Goal: Navigation & Orientation: Understand site structure

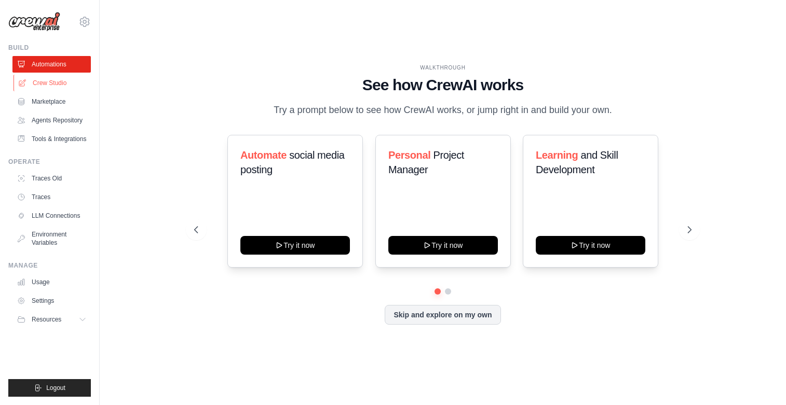
click at [38, 88] on link "Crew Studio" at bounding box center [52, 83] width 78 height 17
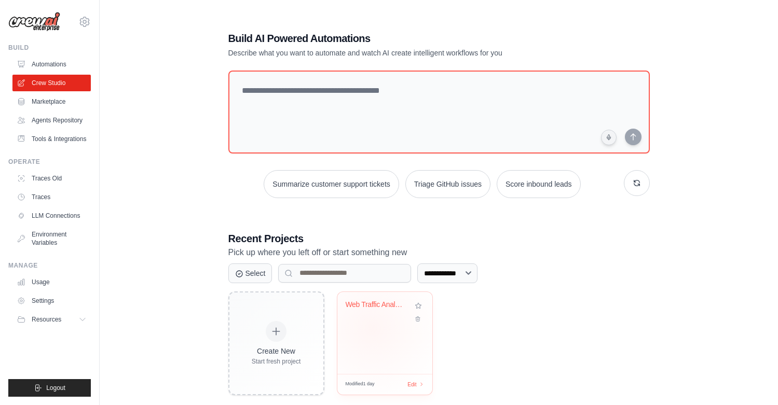
click at [372, 329] on div "Web Traffic Analytics System" at bounding box center [384, 333] width 95 height 82
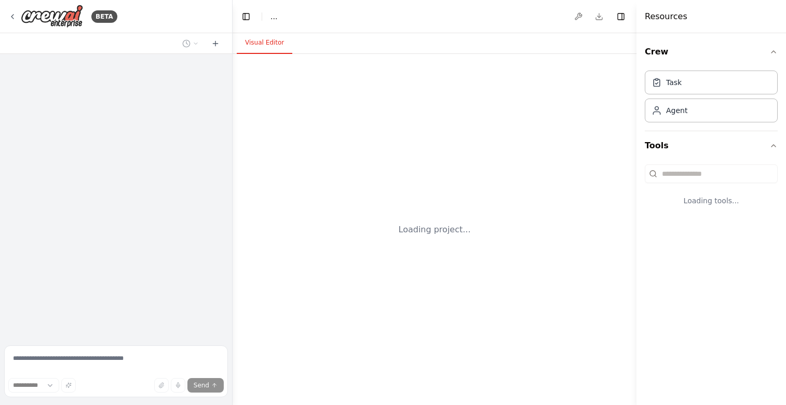
select select "****"
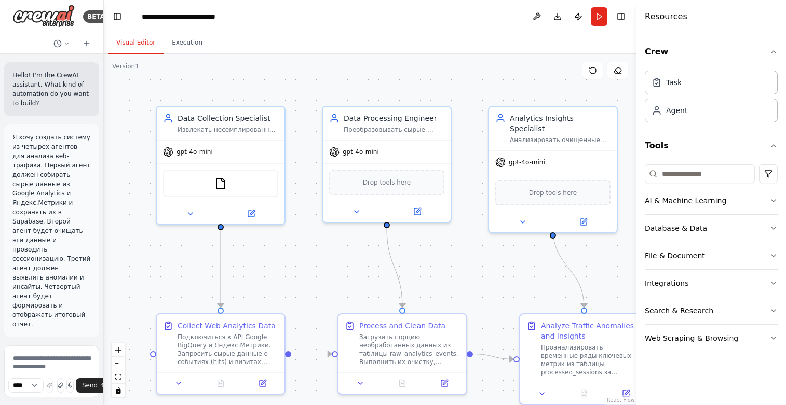
scroll to position [1984, 0]
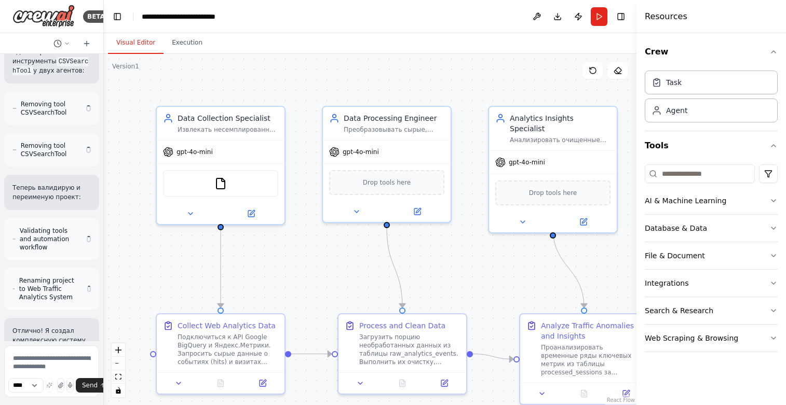
drag, startPoint x: 232, startPoint y: 185, endPoint x: 103, endPoint y: 183, distance: 128.7
click at [103, 183] on div at bounding box center [102, 202] width 4 height 405
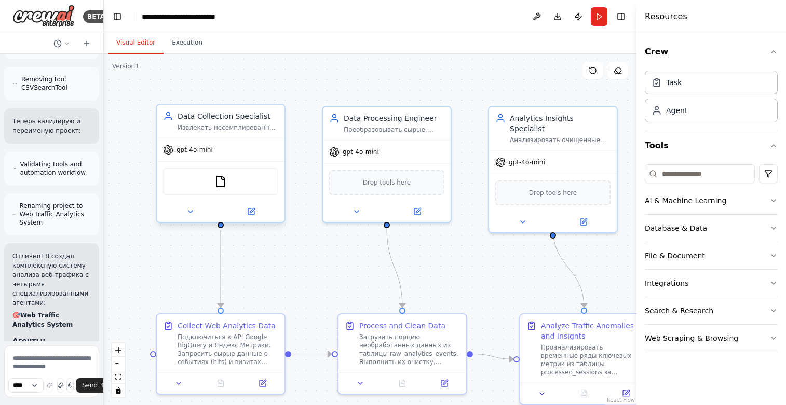
scroll to position [1926, 0]
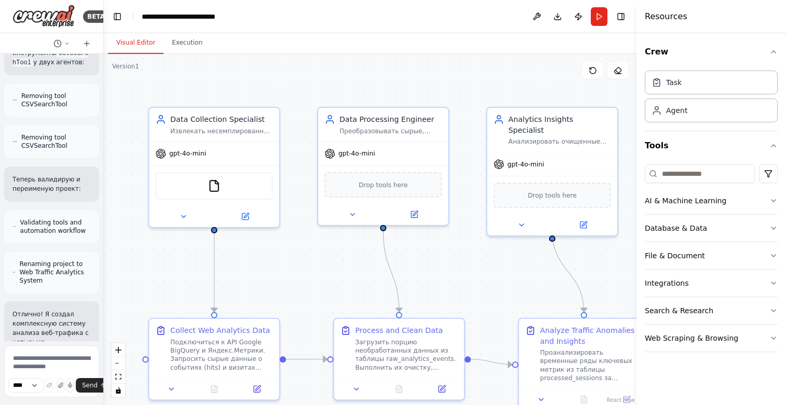
drag, startPoint x: 304, startPoint y: 242, endPoint x: 298, endPoint y: 244, distance: 6.6
click at [298, 244] on div ".deletable-edge-delete-btn { width: 20px; height: 20px; border: 0px solid #ffff…" at bounding box center [370, 229] width 533 height 351
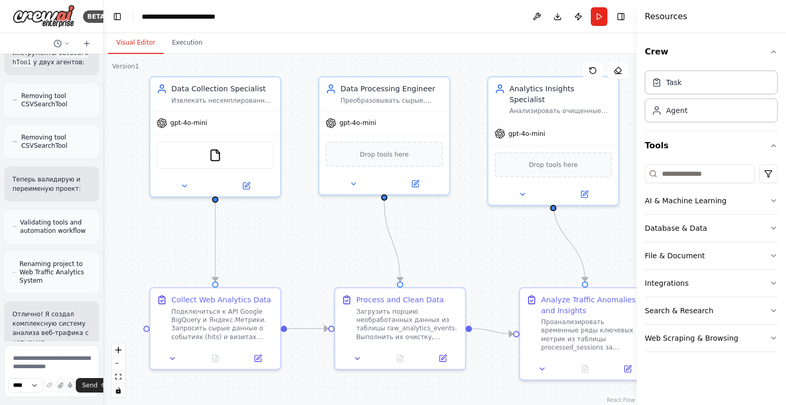
drag, startPoint x: 300, startPoint y: 179, endPoint x: 304, endPoint y: 128, distance: 51.0
click at [304, 128] on div ".deletable-edge-delete-btn { width: 20px; height: 20px; border: 0px solid #ffff…" at bounding box center [370, 229] width 533 height 351
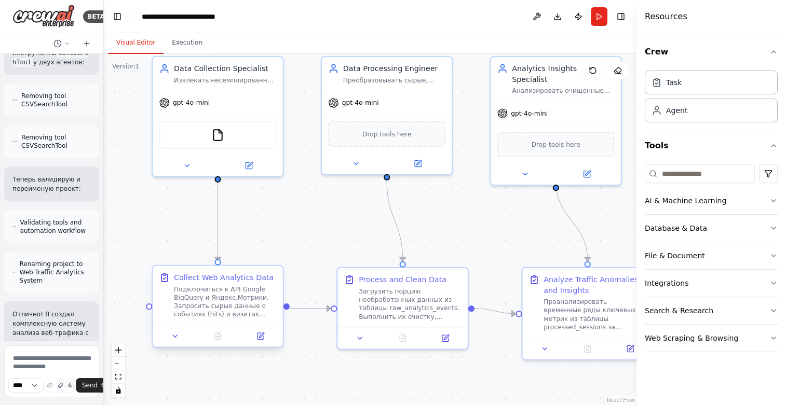
click at [213, 308] on div "Подключиться к API Google BigQuery и Яндекс.Метрики. Запросить сырые данные о с…" at bounding box center [225, 302] width 102 height 34
click at [174, 336] on icon at bounding box center [175, 336] width 4 height 2
click at [255, 334] on button at bounding box center [260, 336] width 36 height 12
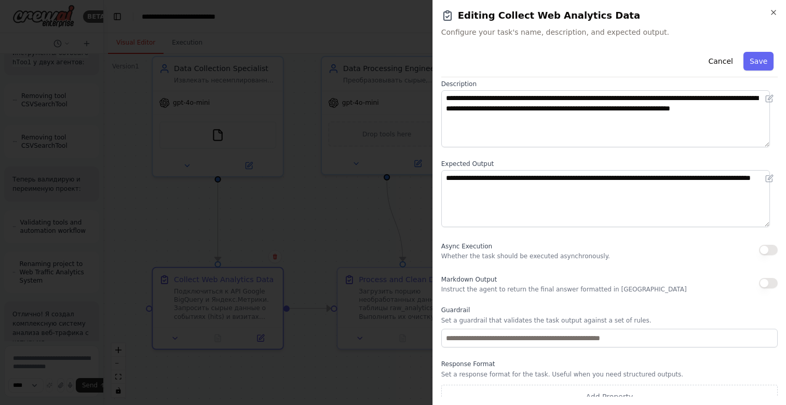
scroll to position [0, 0]
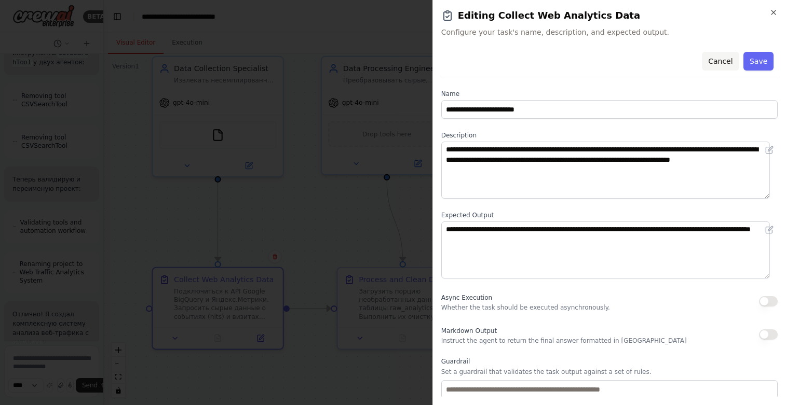
click at [718, 63] on button "Cancel" at bounding box center [720, 61] width 37 height 19
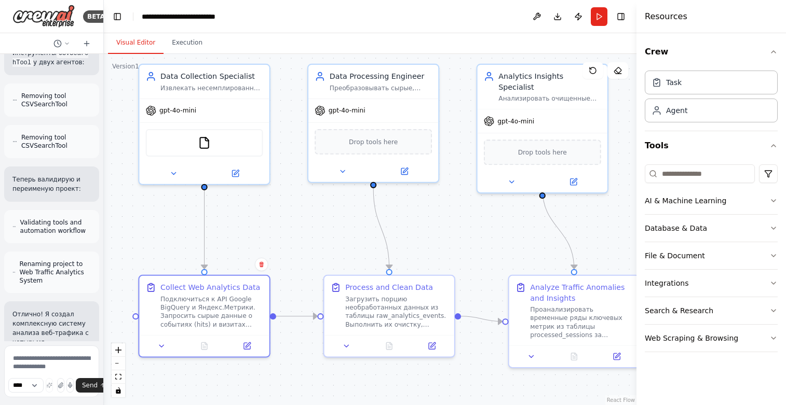
drag, startPoint x: 291, startPoint y: 222, endPoint x: 279, endPoint y: 236, distance: 18.1
click at [279, 236] on div ".deletable-edge-delete-btn { width: 20px; height: 20px; border: 0px solid #ffff…" at bounding box center [370, 229] width 533 height 351
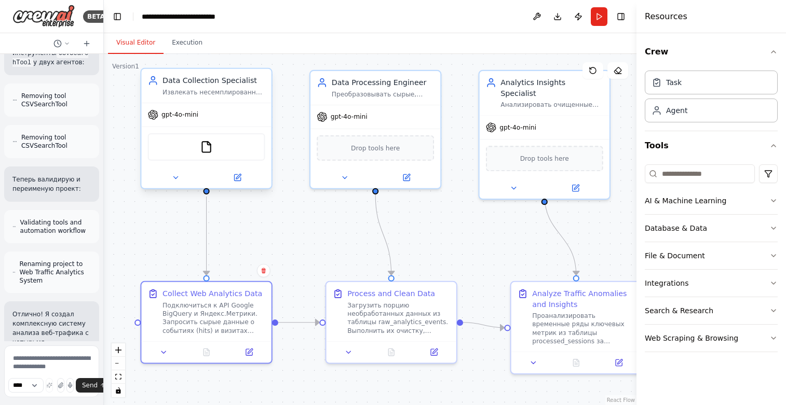
click at [229, 117] on div "gpt-4o-mini" at bounding box center [206, 114] width 130 height 23
click at [208, 152] on img at bounding box center [206, 147] width 12 height 12
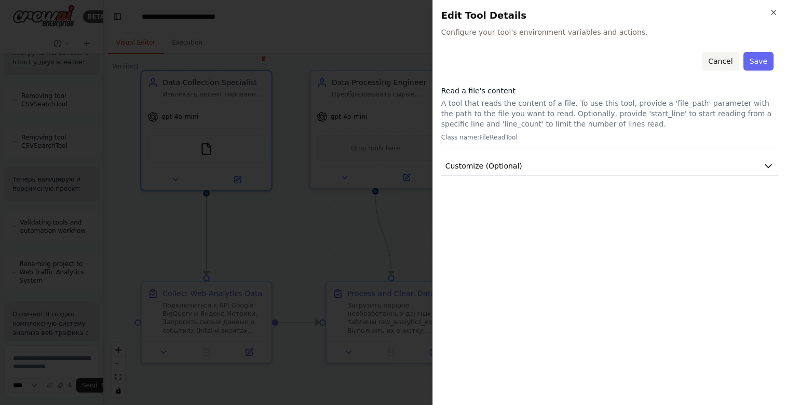
click at [725, 60] on button "Cancel" at bounding box center [720, 61] width 37 height 19
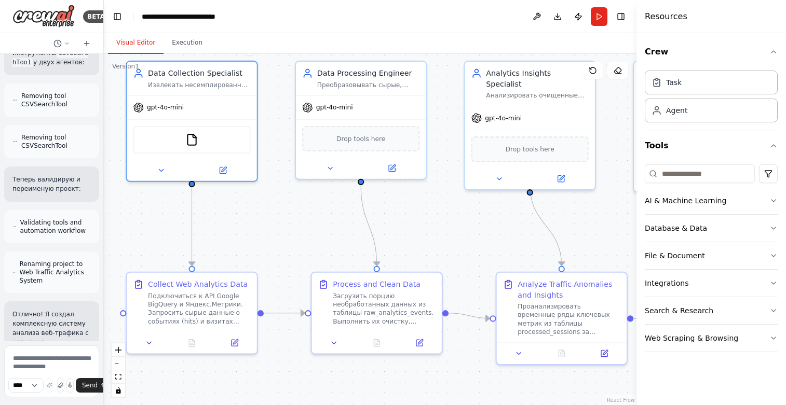
drag, startPoint x: 324, startPoint y: 225, endPoint x: 284, endPoint y: 173, distance: 66.2
click at [311, 215] on div ".deletable-edge-delete-btn { width: 20px; height: 20px; border: 0px solid #ffff…" at bounding box center [370, 229] width 533 height 351
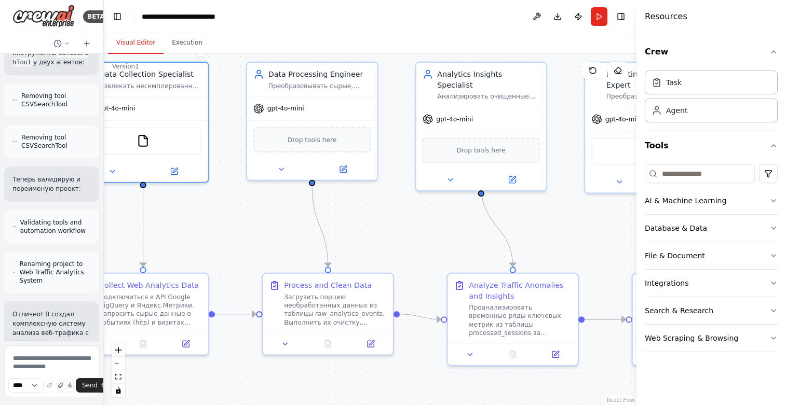
drag, startPoint x: 434, startPoint y: 249, endPoint x: 359, endPoint y: 252, distance: 74.8
click at [359, 252] on div ".deletable-edge-delete-btn { width: 20px; height: 20px; border: 0px solid #ffff…" at bounding box center [370, 229] width 533 height 351
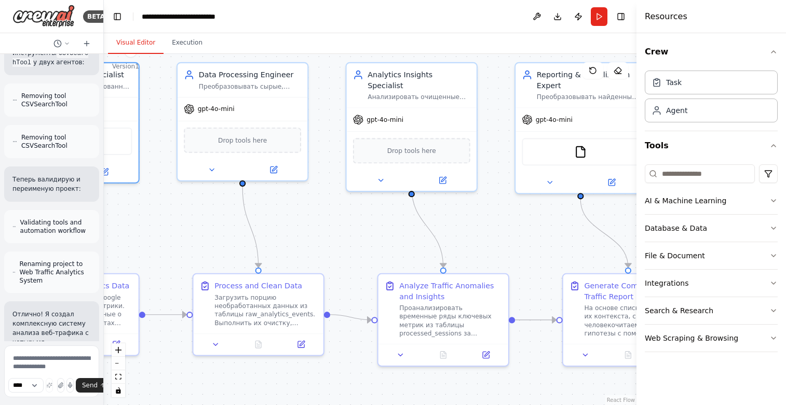
drag, startPoint x: 486, startPoint y: 228, endPoint x: 383, endPoint y: 220, distance: 103.1
click at [387, 220] on div ".deletable-edge-delete-btn { width: 20px; height: 20px; border: 0px solid #ffff…" at bounding box center [370, 229] width 533 height 351
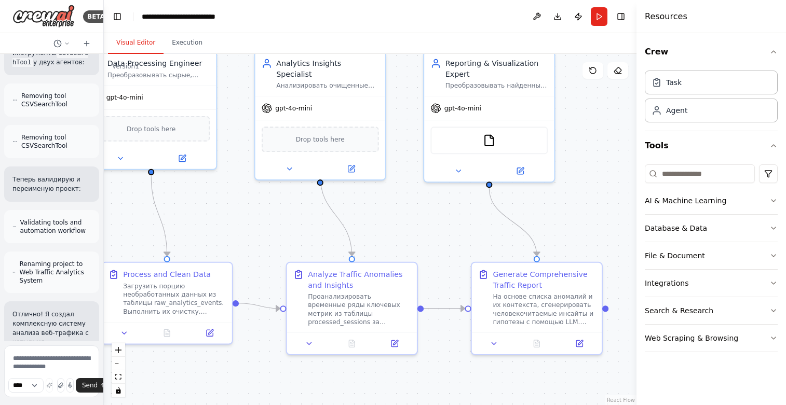
drag, startPoint x: 418, startPoint y: 236, endPoint x: 448, endPoint y: 213, distance: 38.5
click at [485, 208] on div ".deletable-edge-delete-btn { width: 20px; height: 20px; border: 0px solid #ffff…" at bounding box center [370, 229] width 533 height 351
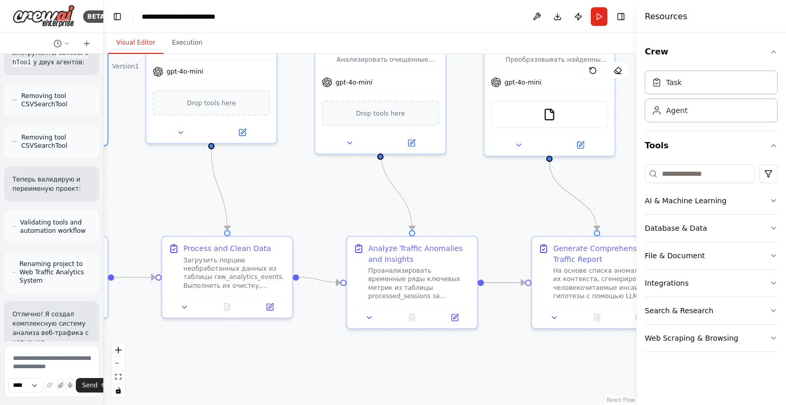
drag, startPoint x: 322, startPoint y: 201, endPoint x: 450, endPoint y: 207, distance: 127.3
click at [433, 207] on div ".deletable-edge-delete-btn { width: 20px; height: 20px; border: 0px solid #ffff…" at bounding box center [370, 229] width 533 height 351
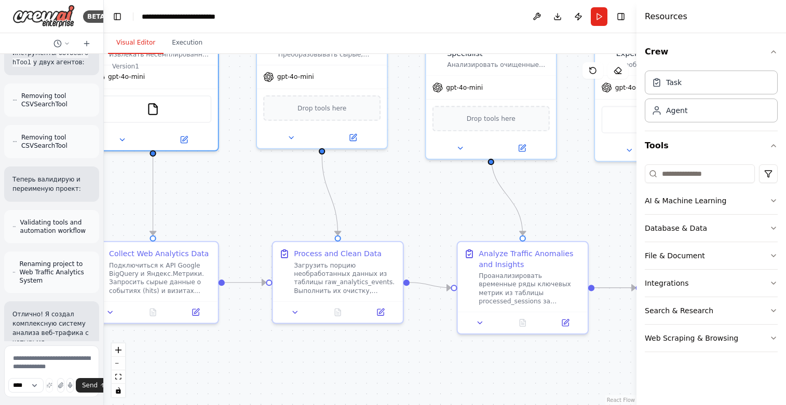
drag, startPoint x: 308, startPoint y: 202, endPoint x: 380, endPoint y: 180, distance: 76.2
click at [380, 180] on div ".deletable-edge-delete-btn { width: 20px; height: 20px; border: 0px solid #ffff…" at bounding box center [370, 229] width 533 height 351
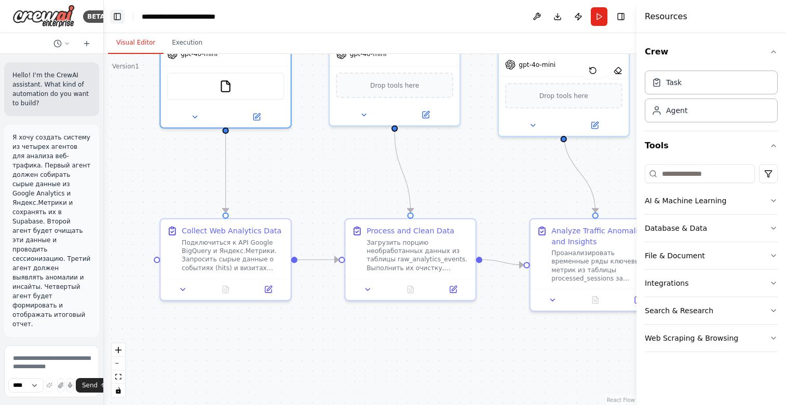
click at [114, 18] on button "Toggle Left Sidebar" at bounding box center [117, 16] width 15 height 15
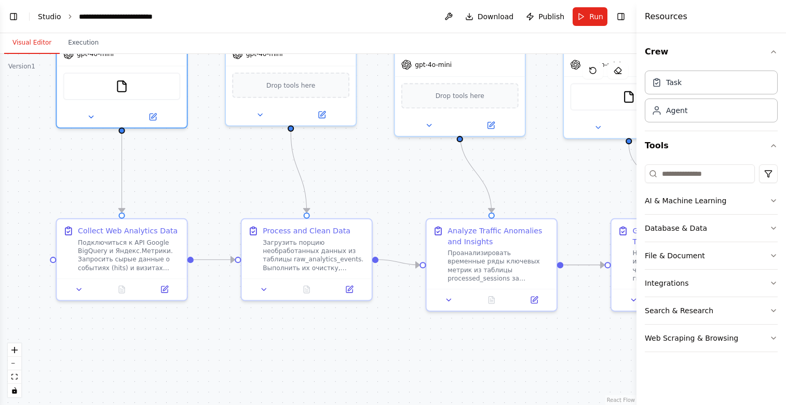
click at [51, 17] on link "Studio" at bounding box center [49, 16] width 23 height 8
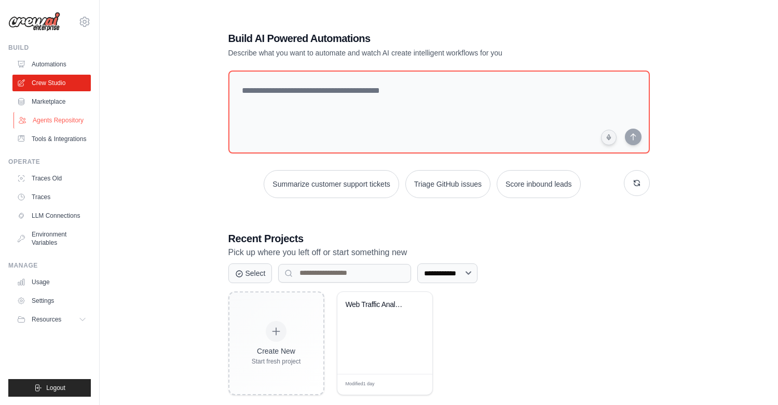
click at [39, 120] on link "Agents Repository" at bounding box center [52, 120] width 78 height 17
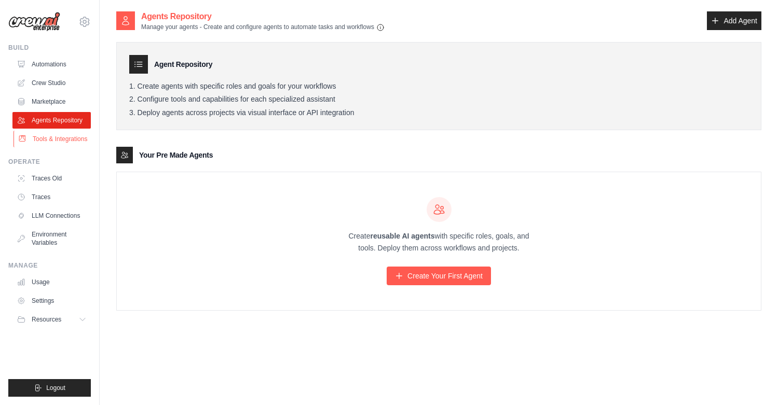
click at [50, 141] on link "Tools & Integrations" at bounding box center [52, 139] width 78 height 17
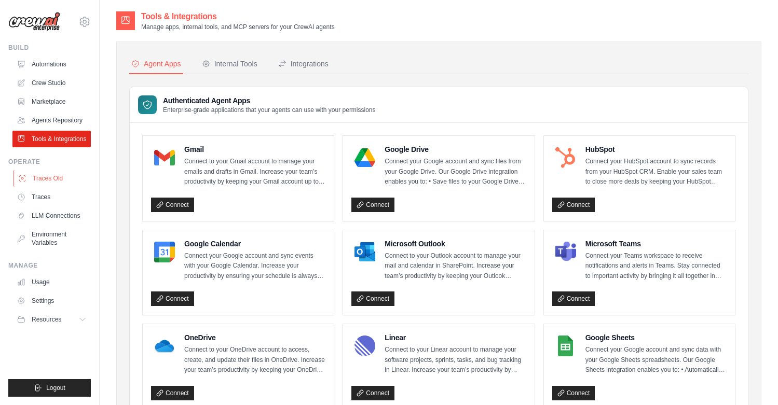
click at [42, 181] on link "Traces Old" at bounding box center [52, 178] width 78 height 17
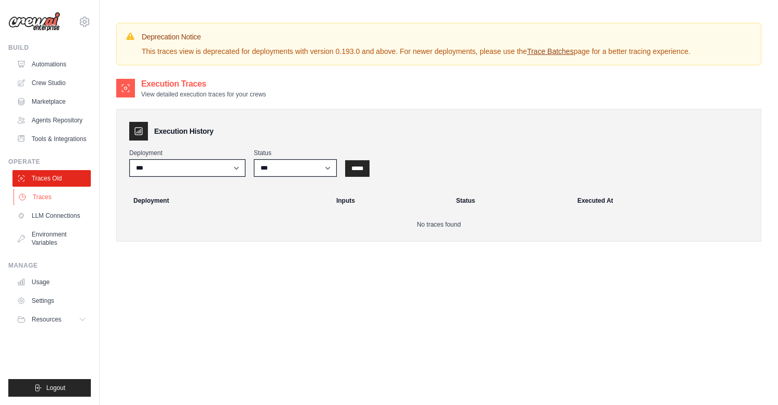
click at [35, 199] on link "Traces" at bounding box center [52, 197] width 78 height 17
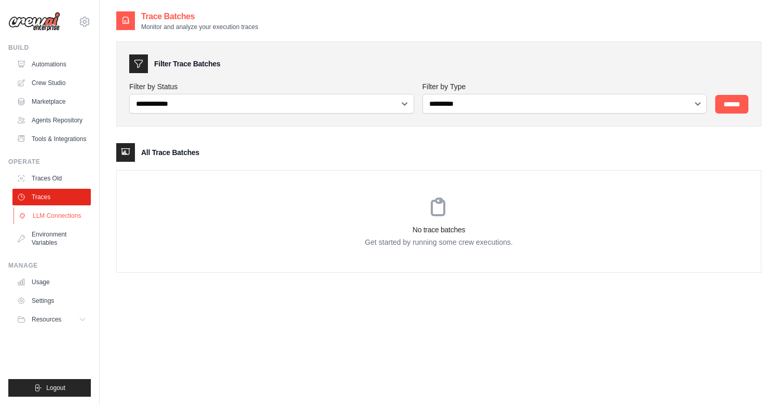
click at [59, 220] on link "LLM Connections" at bounding box center [52, 216] width 78 height 17
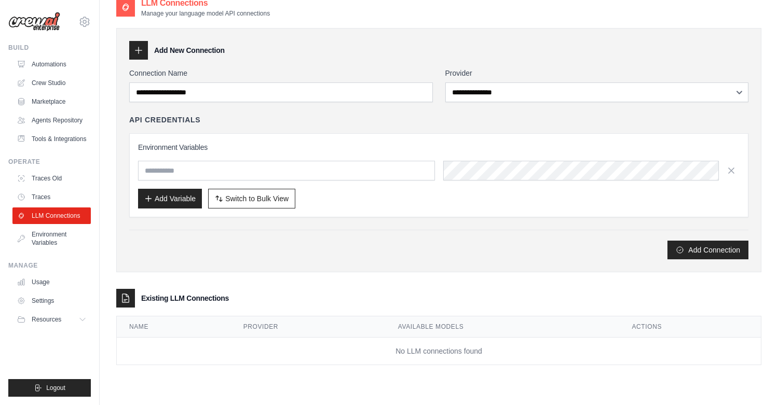
scroll to position [21, 0]
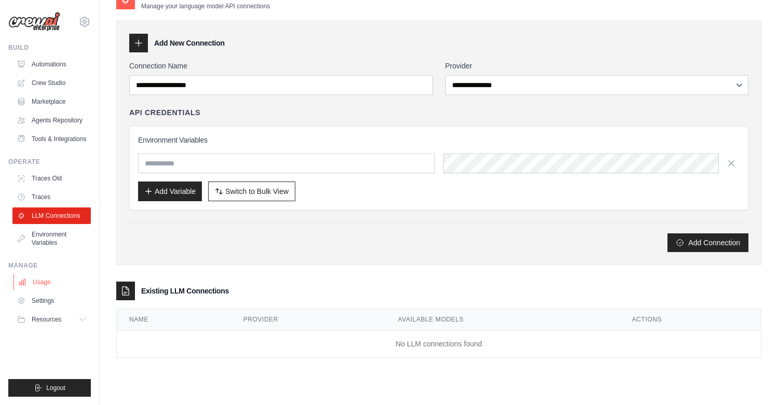
click at [38, 287] on link "Usage" at bounding box center [52, 282] width 78 height 17
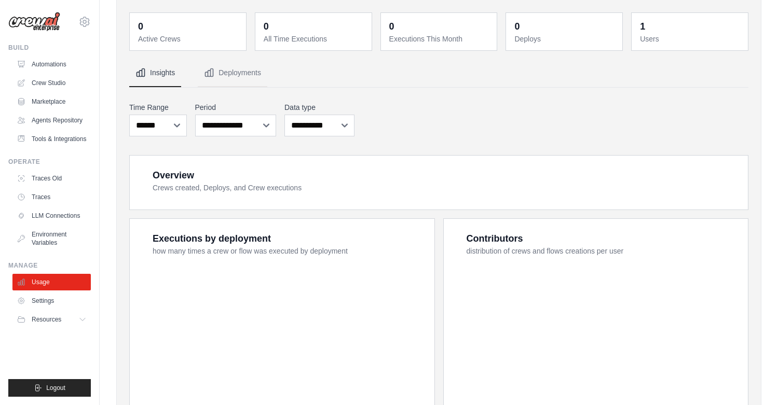
scroll to position [65, 0]
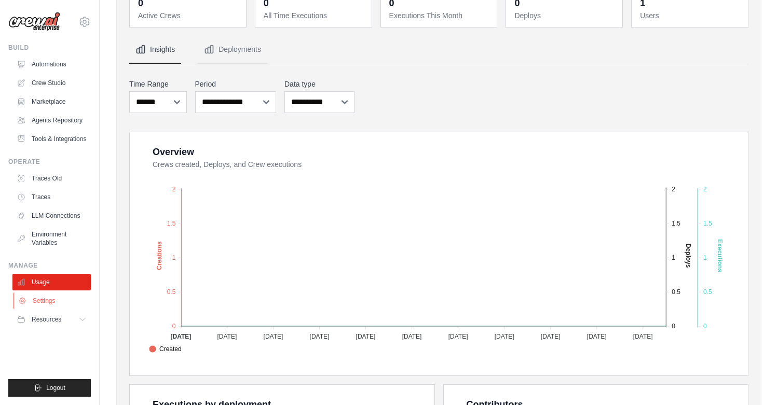
click at [43, 303] on link "Settings" at bounding box center [52, 301] width 78 height 17
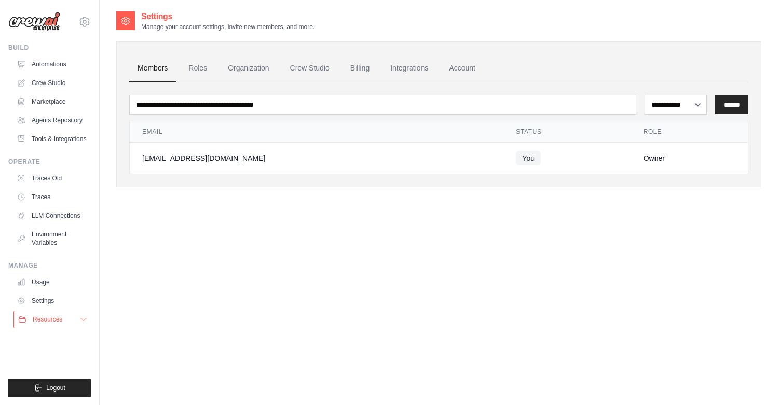
click at [42, 322] on span "Resources" at bounding box center [48, 320] width 30 height 8
